Goal: Information Seeking & Learning: Learn about a topic

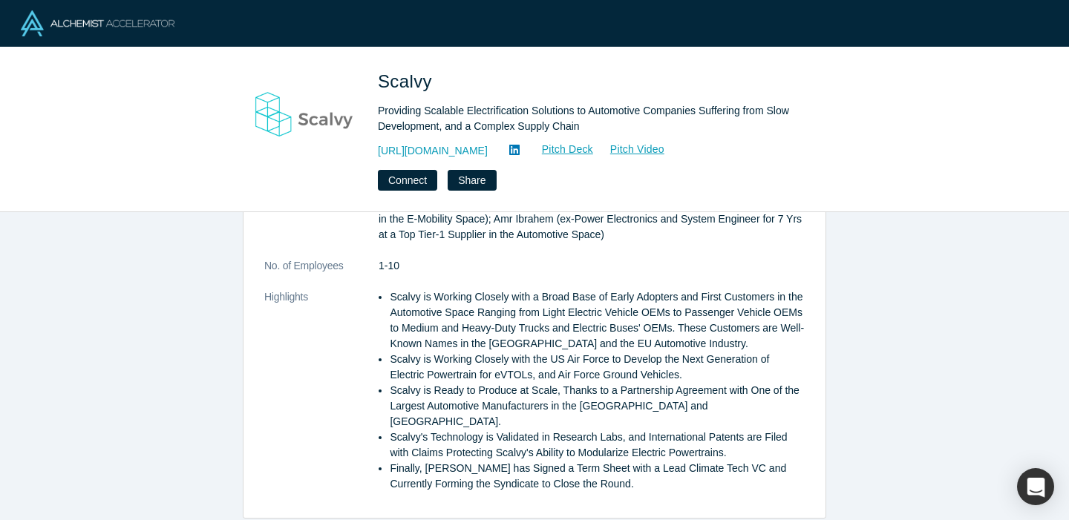
scroll to position [463, 0]
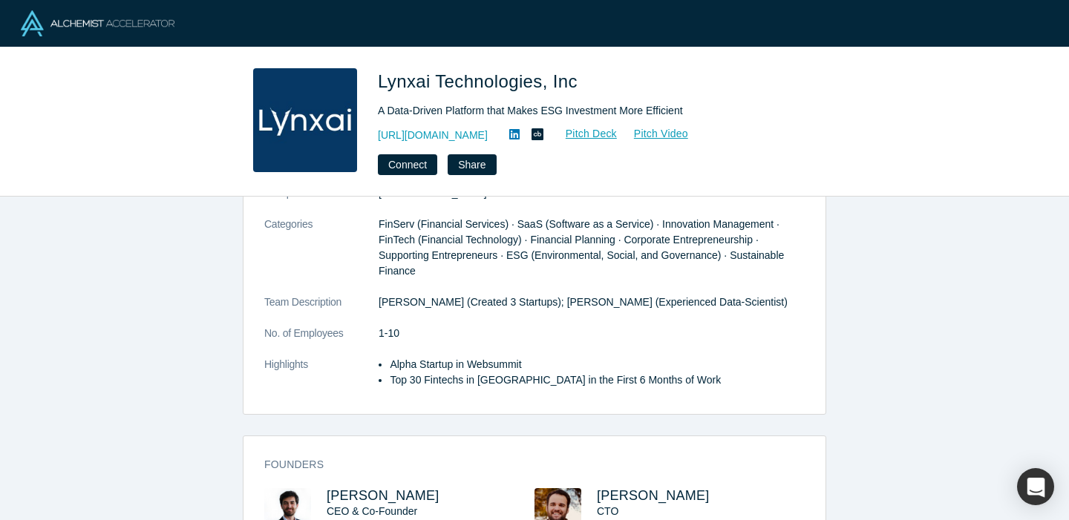
scroll to position [145, 0]
click at [853, 296] on div "overview Description A Data-Driven Platform that Makes ESG Investment More Effi…" at bounding box center [534, 359] width 1069 height 324
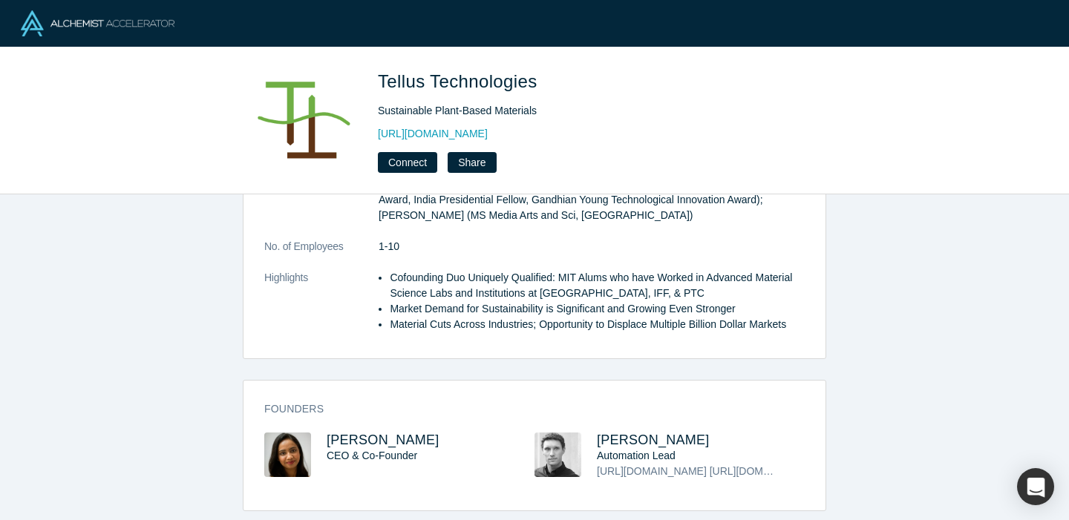
scroll to position [259, 0]
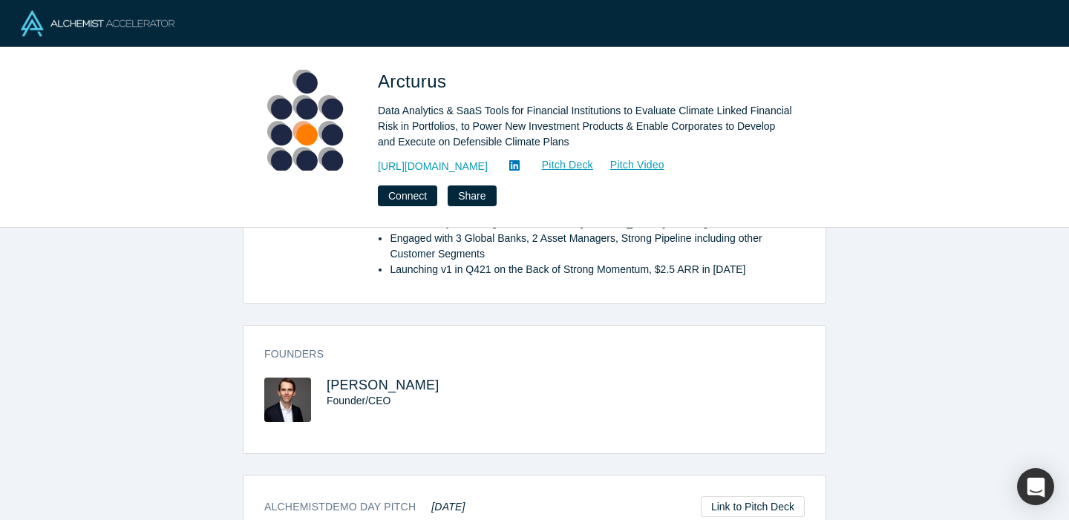
scroll to position [525, 0]
